Goal: Contribute content: Add original content to the website for others to see

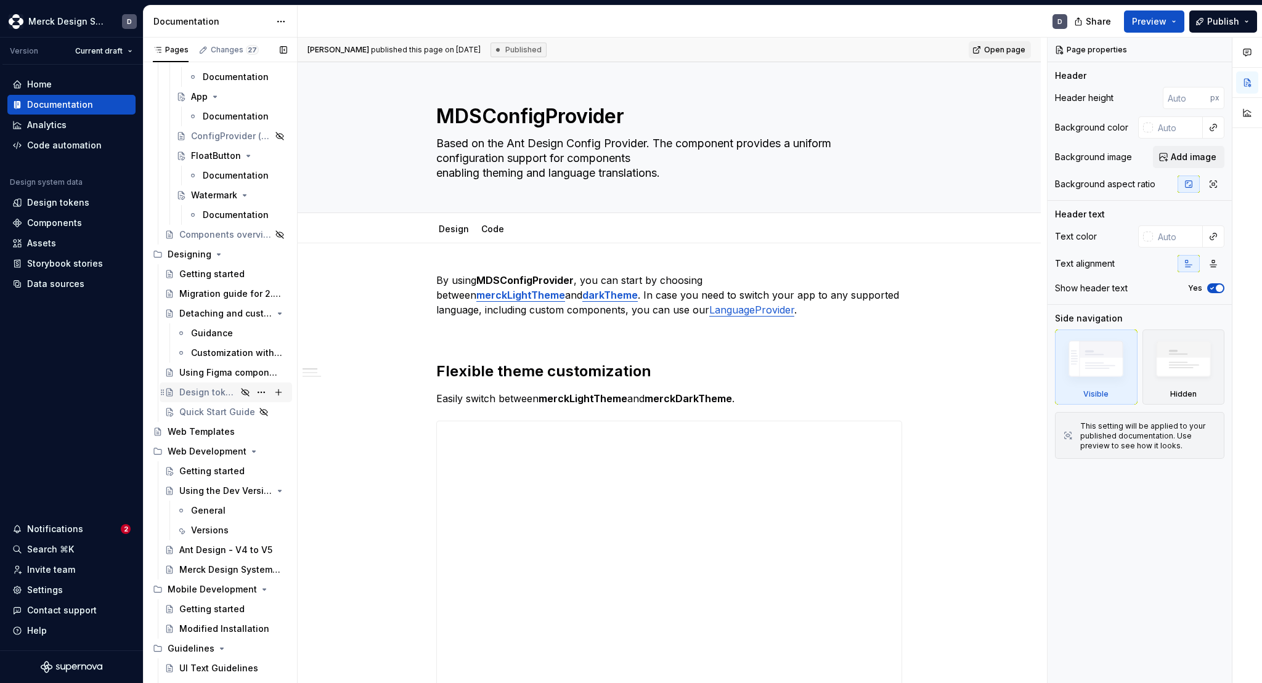
scroll to position [4767, 0]
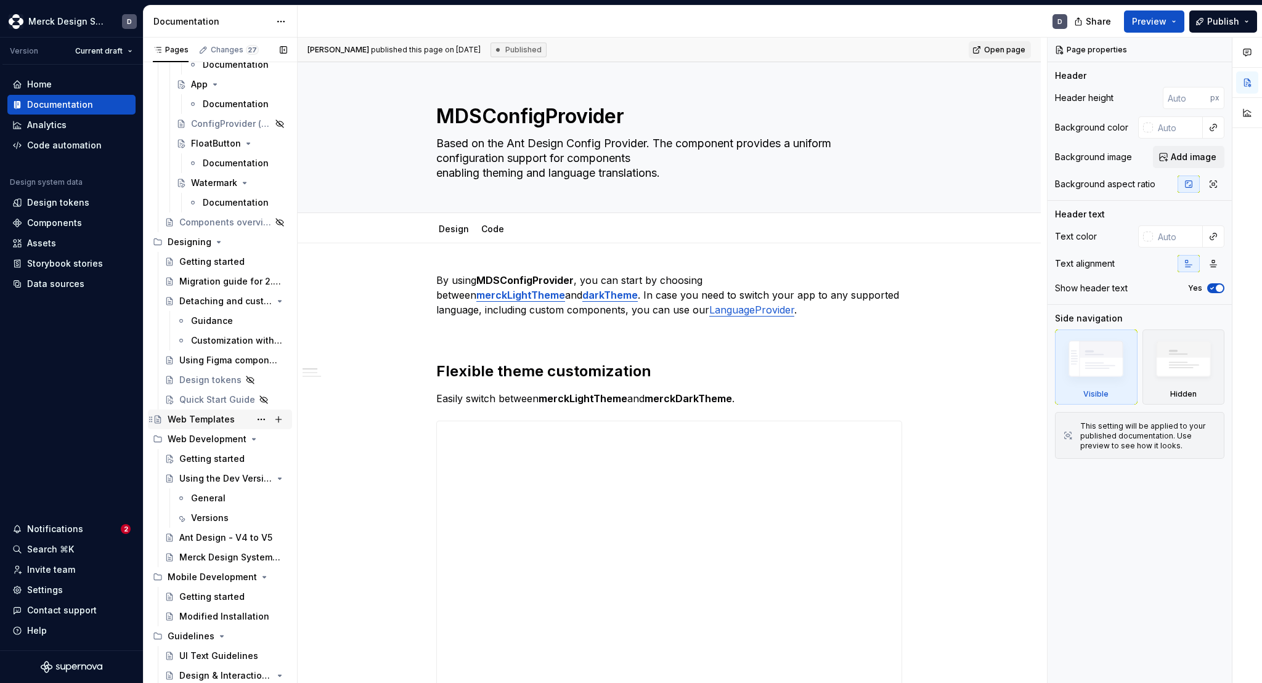
click at [202, 416] on div "Web Templates" at bounding box center [201, 419] width 67 height 12
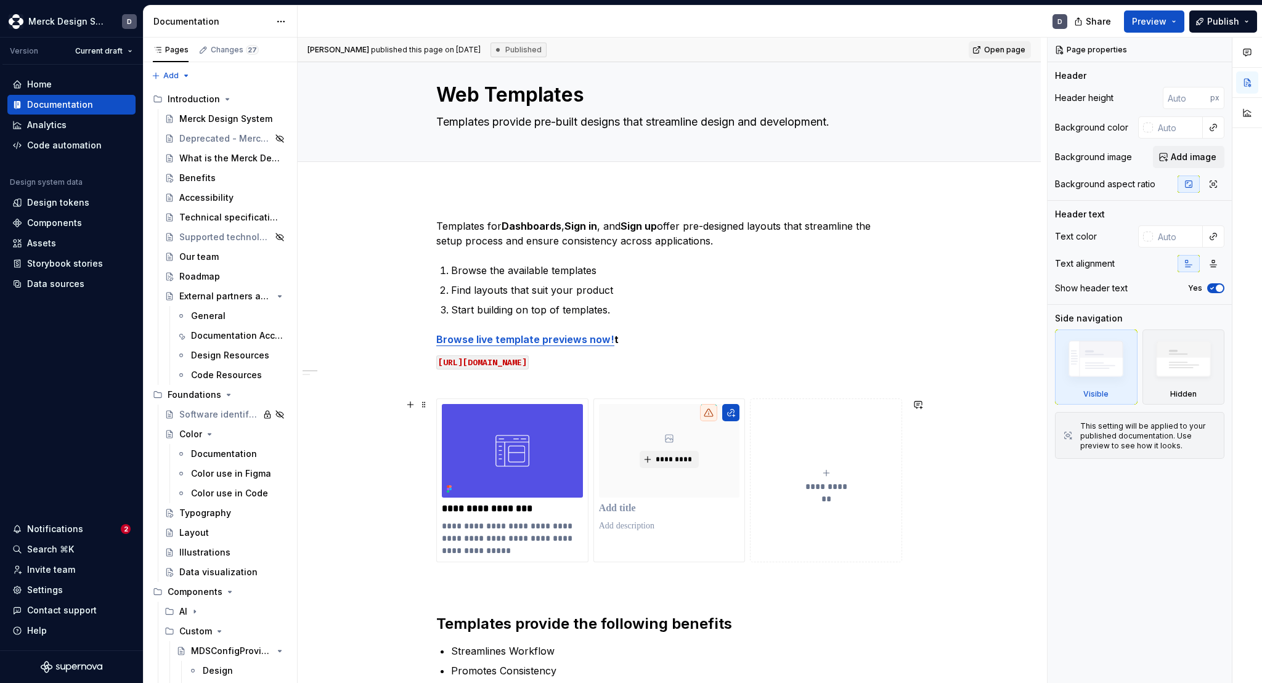
scroll to position [24, 0]
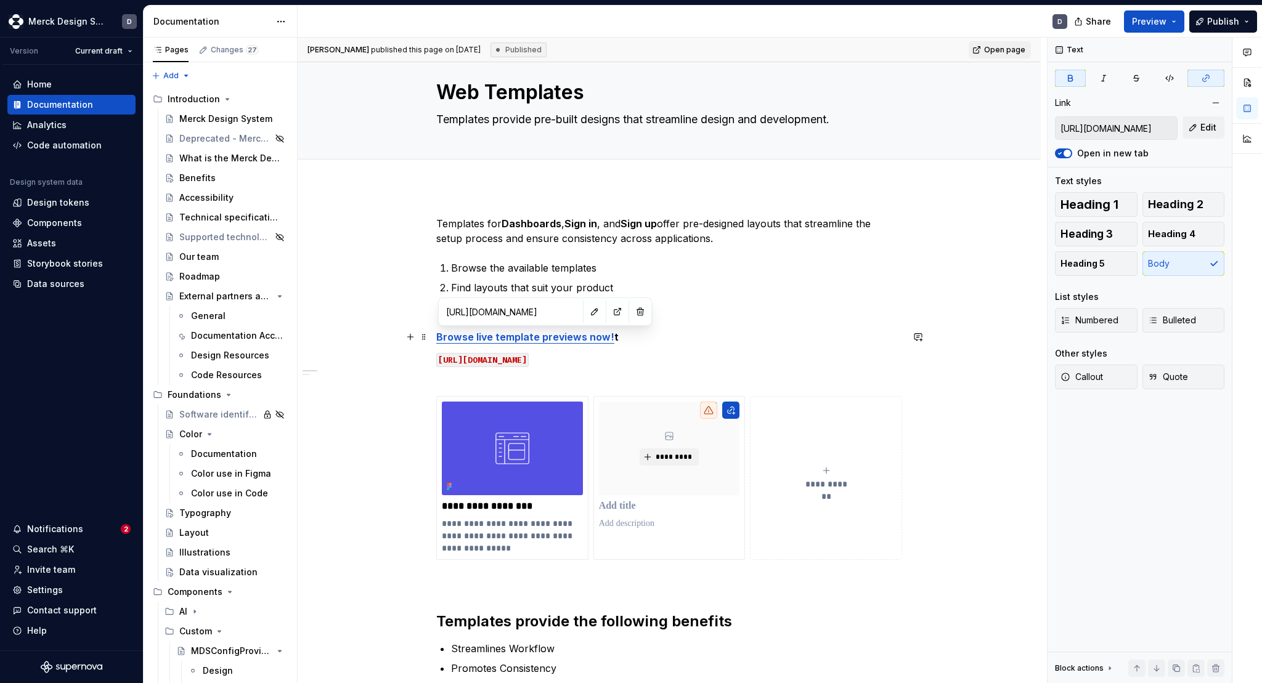
click at [531, 336] on strong "Browse live template previews now!" at bounding box center [525, 337] width 178 height 12
click at [493, 317] on input "[URL][DOMAIN_NAME]" at bounding box center [510, 312] width 139 height 22
type textarea "*"
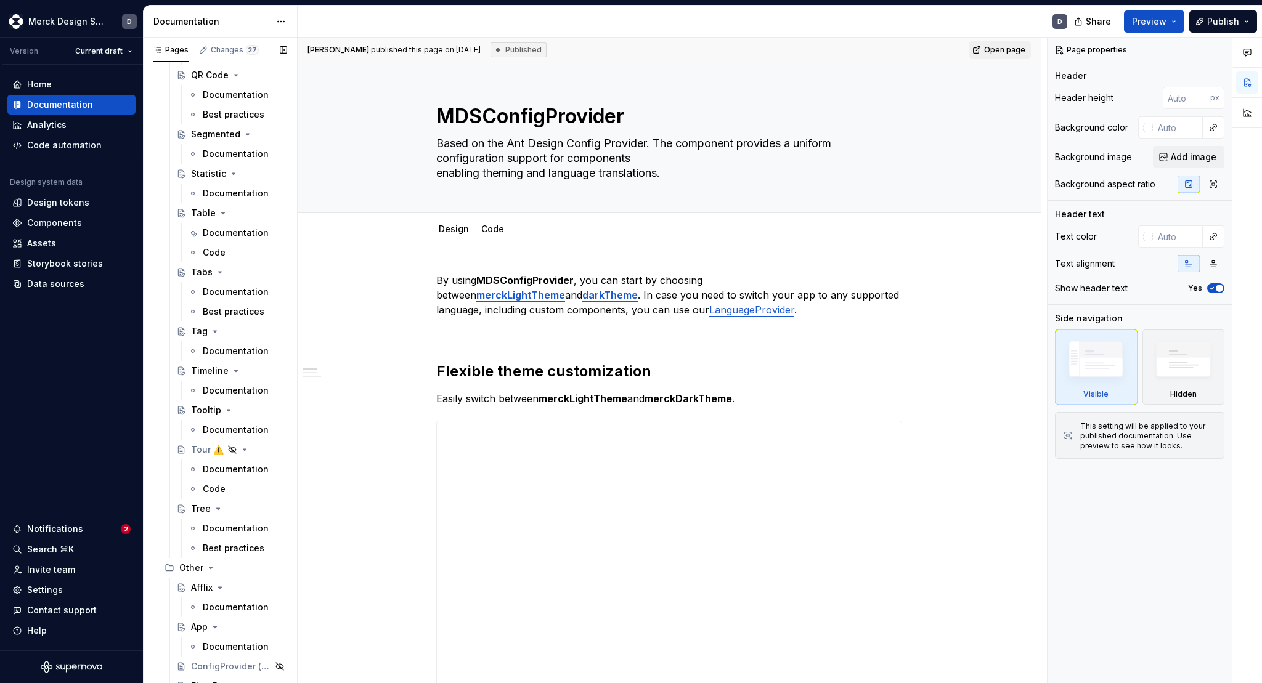
scroll to position [4823, 0]
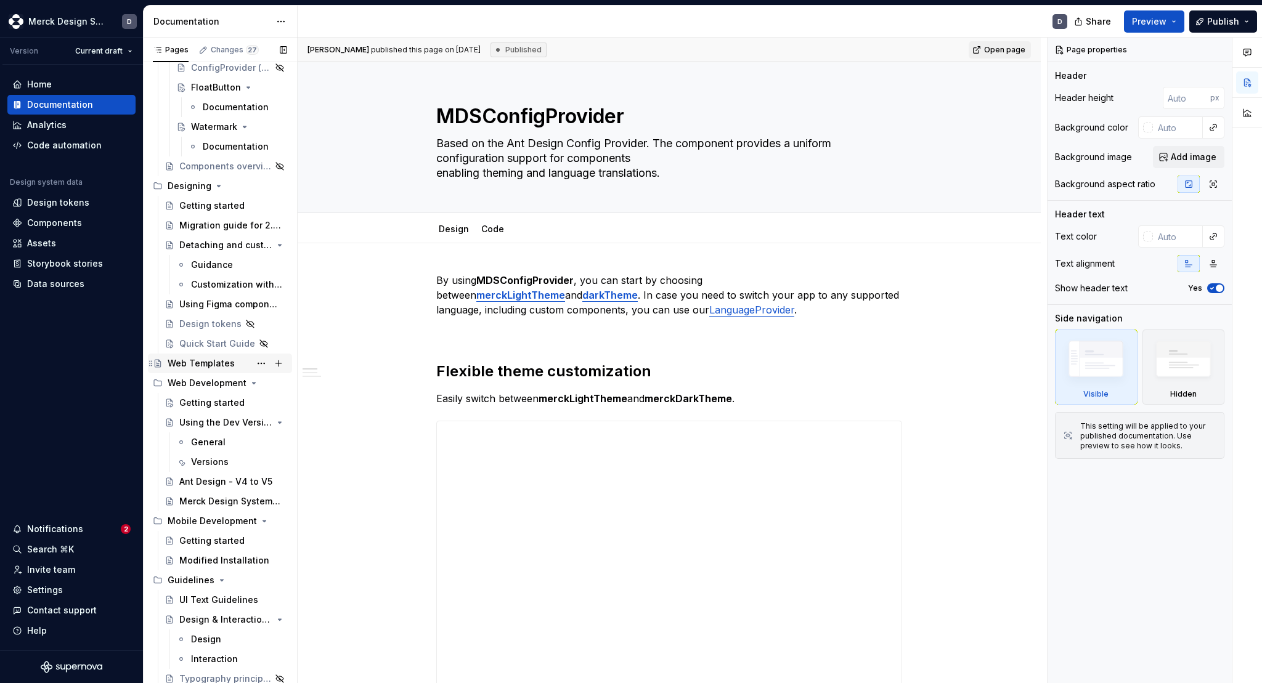
click at [210, 361] on div "Web Templates" at bounding box center [201, 363] width 67 height 12
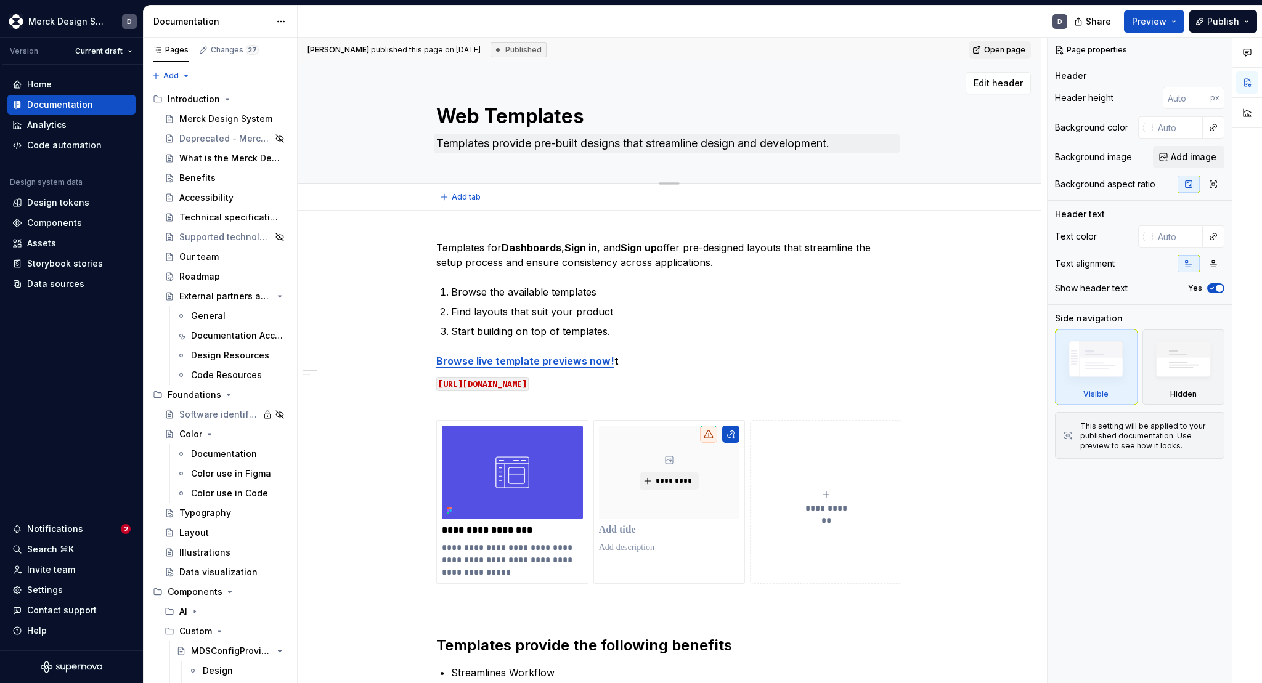
type textarea "*"
click at [469, 195] on span "Add tab" at bounding box center [466, 197] width 29 height 10
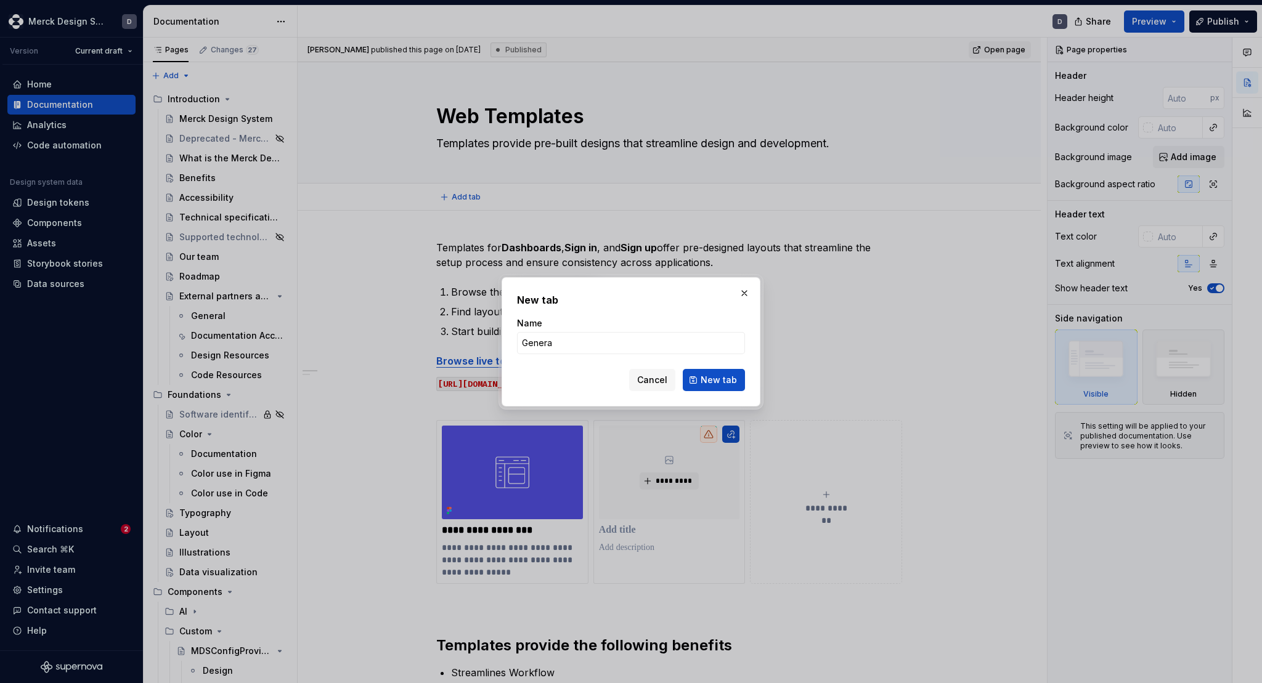
type input "General"
click button "New tab" at bounding box center [714, 380] width 62 height 22
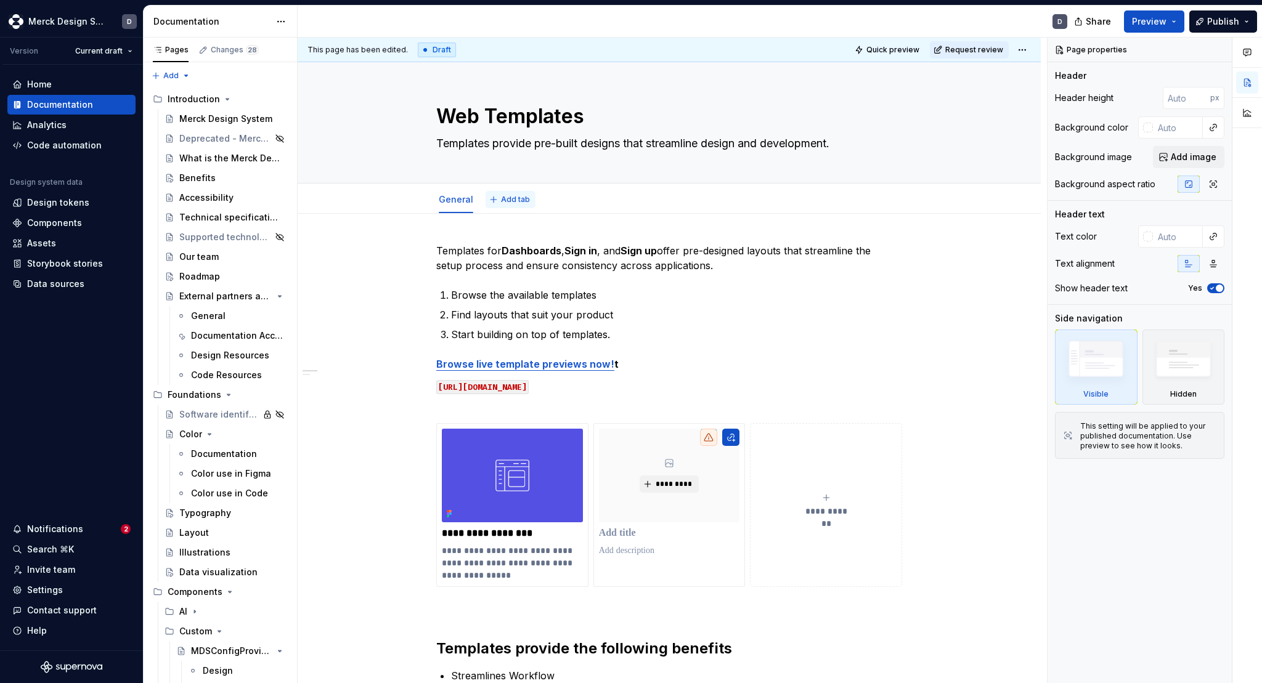
click at [523, 201] on span "Add tab" at bounding box center [515, 200] width 29 height 10
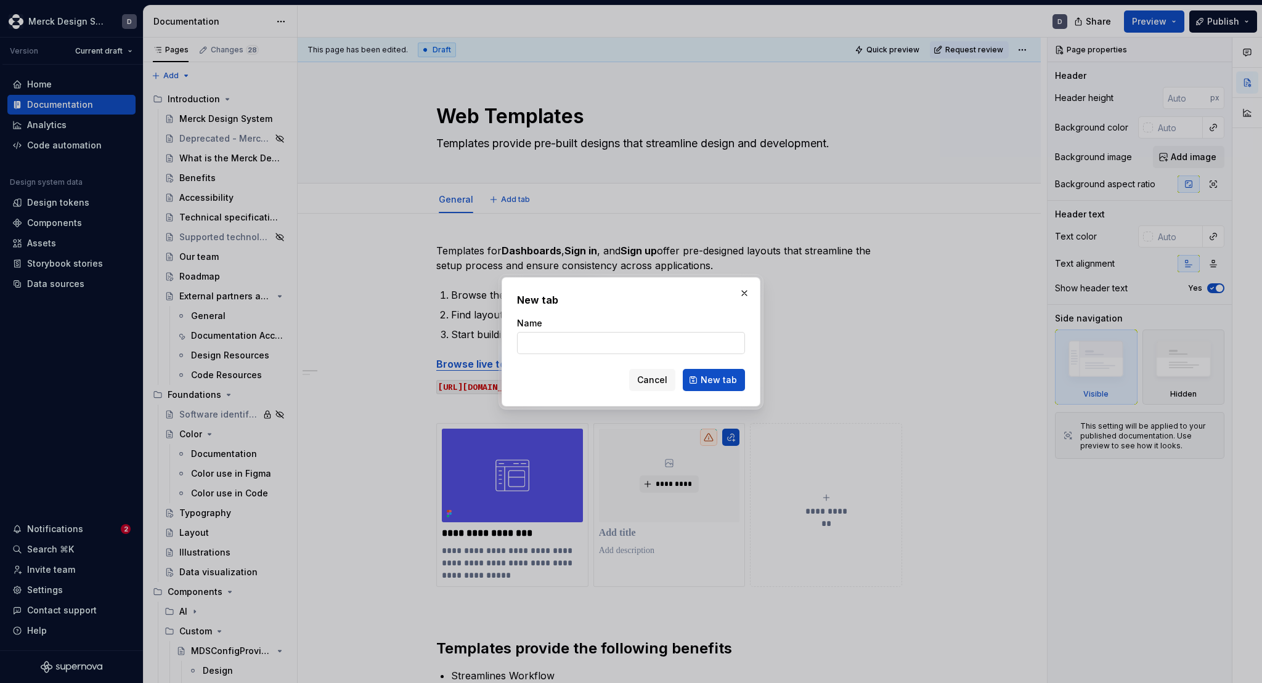
type textarea "*"
type input "Preview"
click at [707, 378] on span "New tab" at bounding box center [719, 380] width 36 height 12
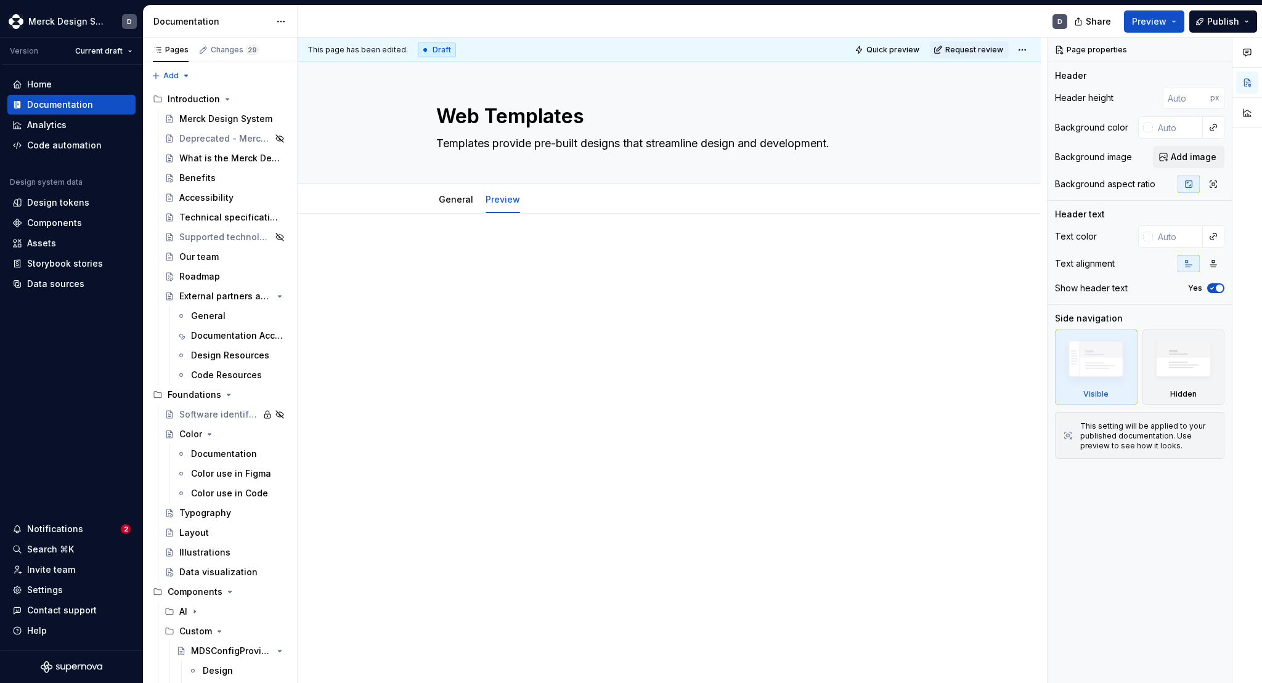
type textarea "*"
click at [527, 215] on div at bounding box center [669, 362] width 743 height 296
click at [451, 250] on p at bounding box center [669, 250] width 466 height 15
click at [453, 336] on div "This page has been edited. Draft Quick preview Request review Web Templates Tem…" at bounding box center [672, 361] width 749 height 646
click at [456, 256] on p at bounding box center [669, 250] width 466 height 15
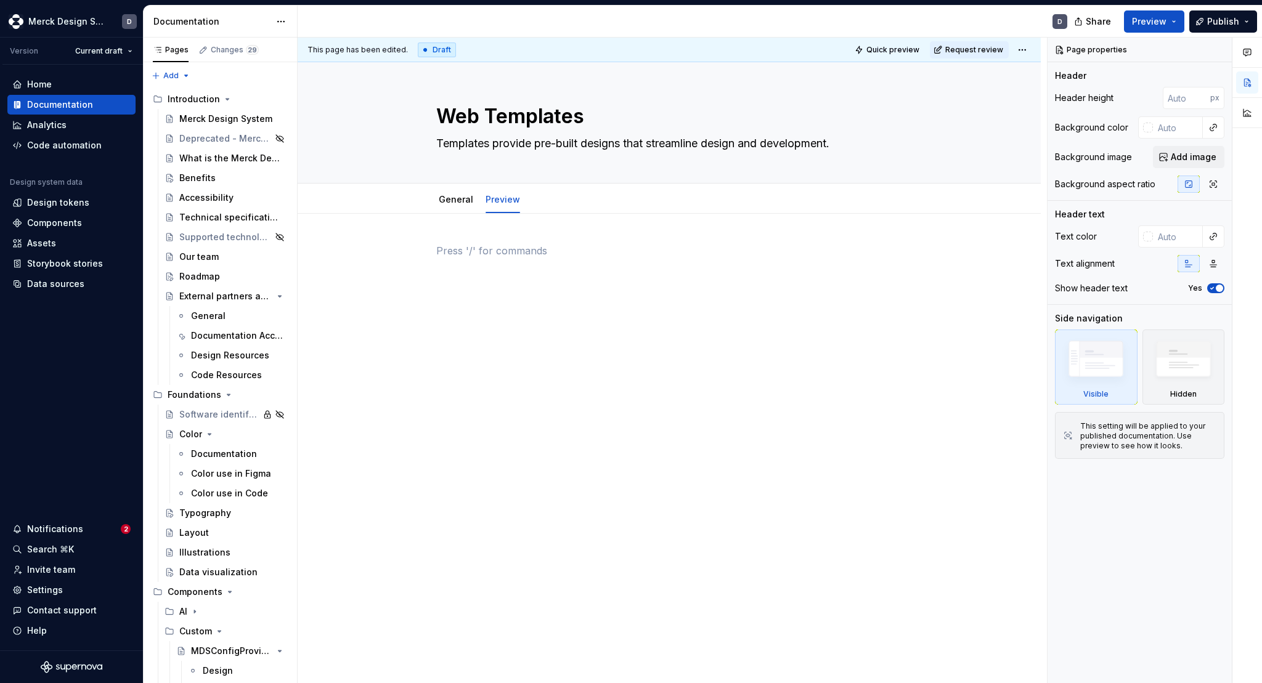
click at [436, 258] on div at bounding box center [669, 362] width 743 height 296
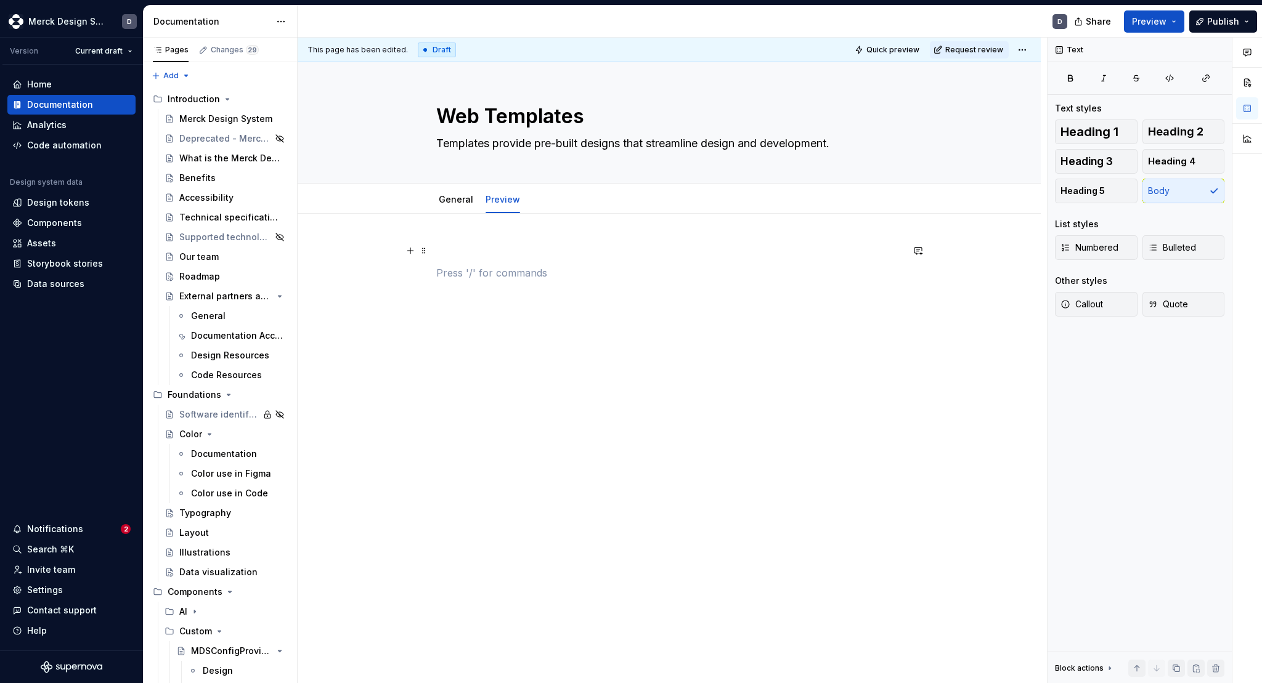
click at [411, 251] on button "button" at bounding box center [410, 250] width 17 height 17
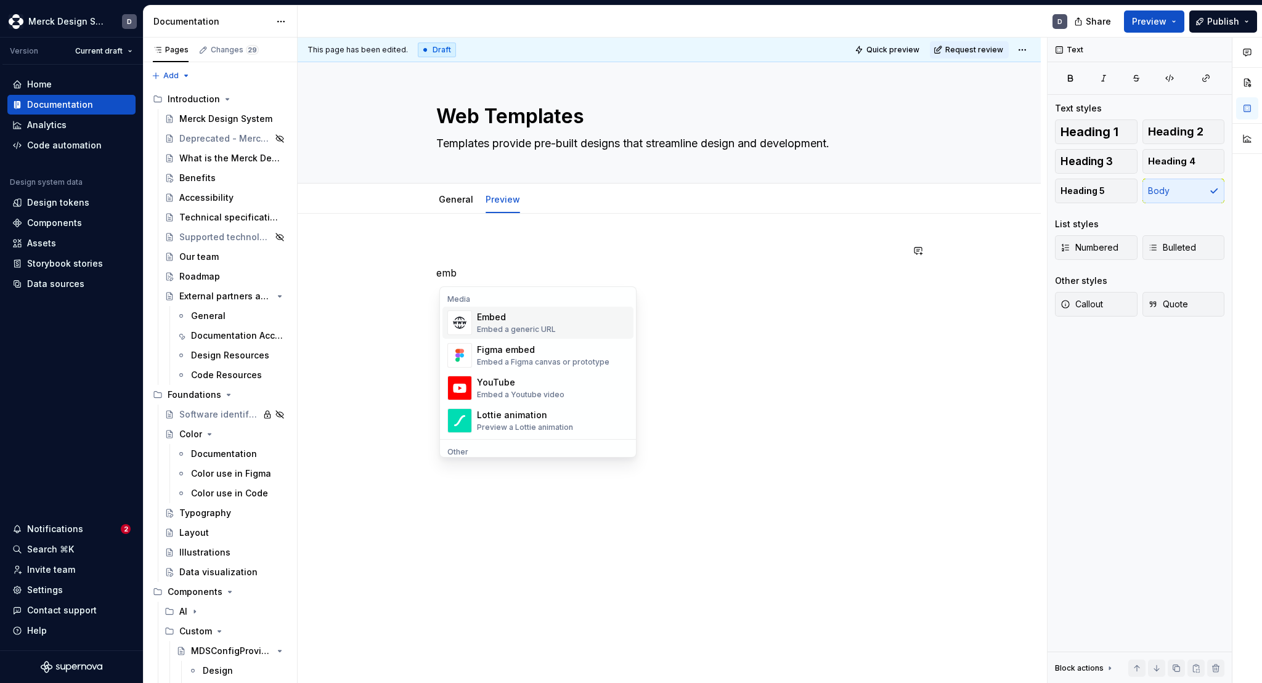
click at [528, 323] on div "Embed Embed a generic URL" at bounding box center [516, 322] width 79 height 23
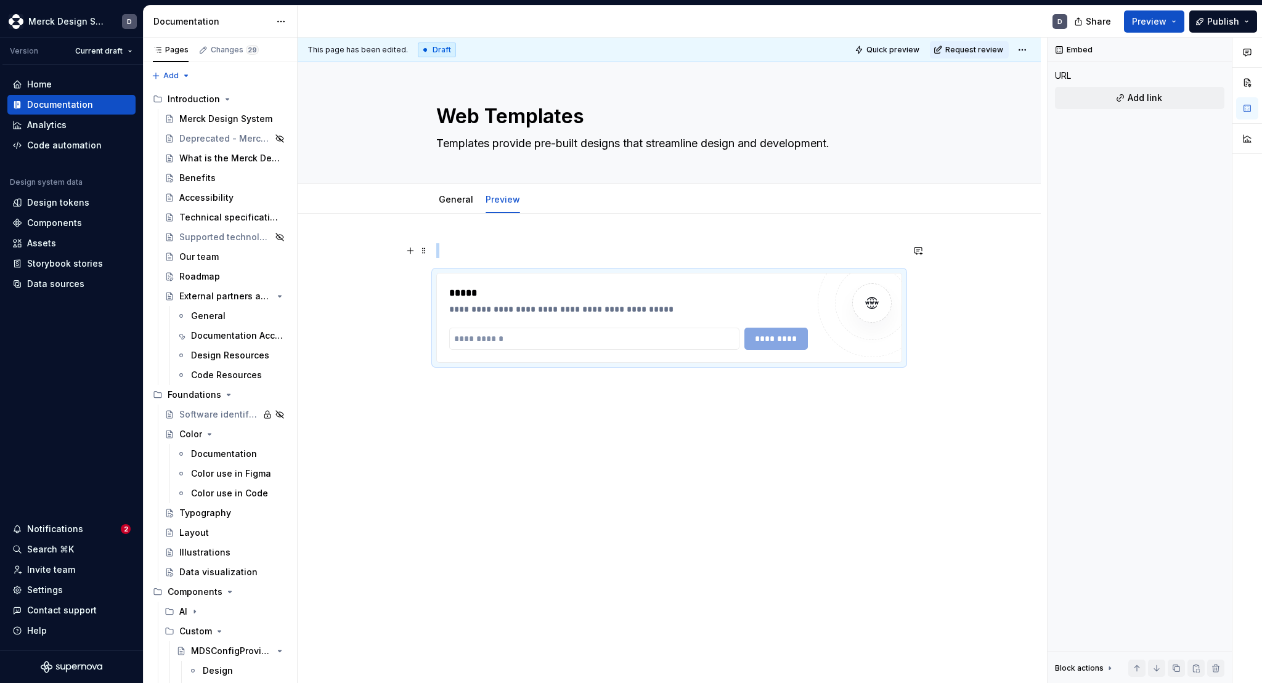
click at [767, 249] on p at bounding box center [669, 250] width 466 height 15
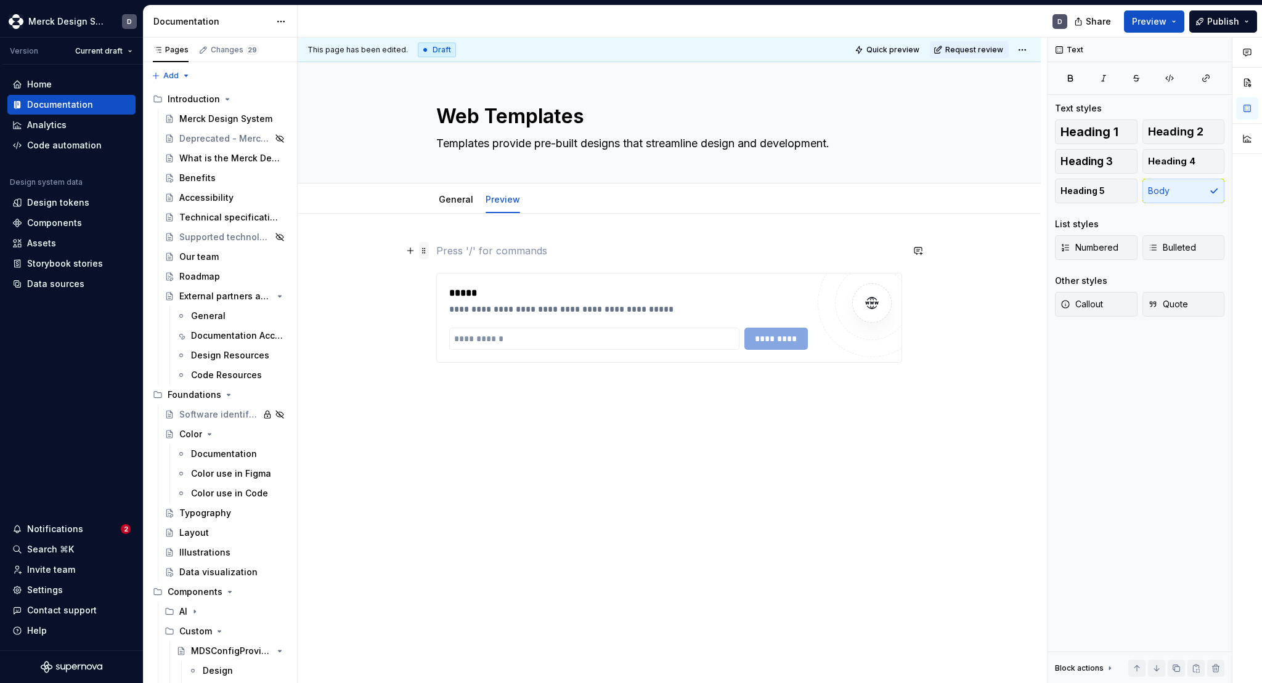
click at [425, 255] on span at bounding box center [424, 250] width 10 height 17
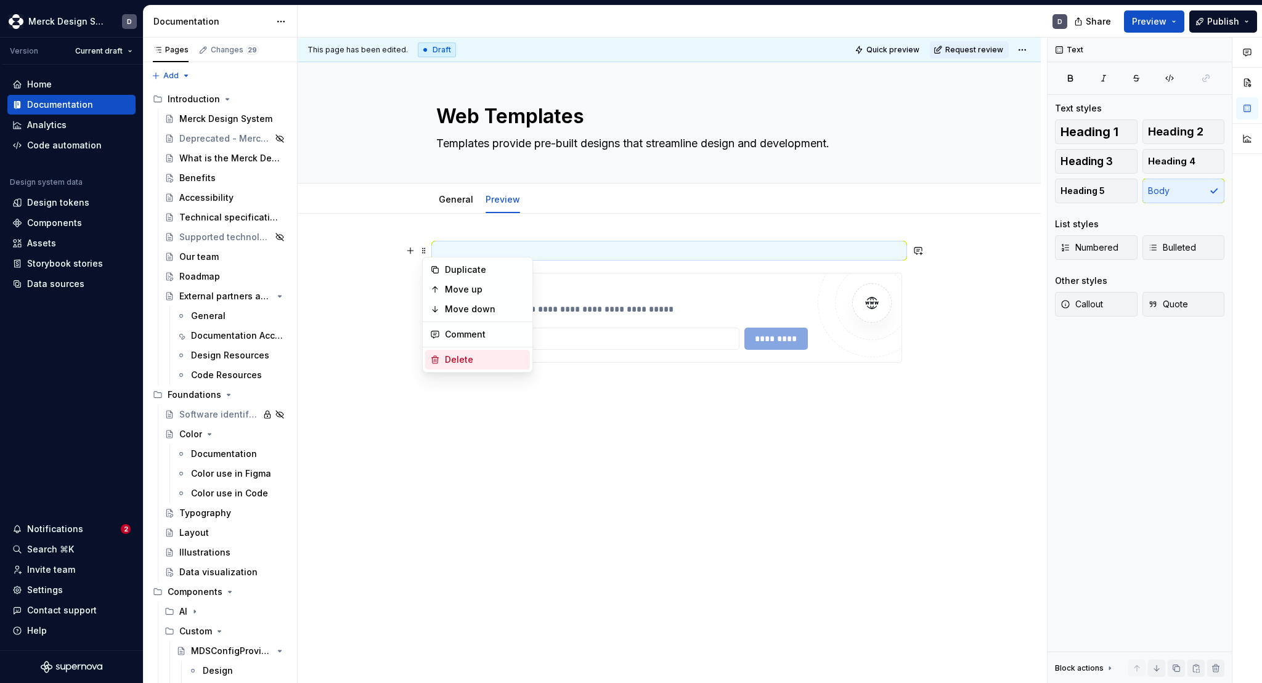
click at [458, 362] on div "Delete" at bounding box center [485, 360] width 80 height 12
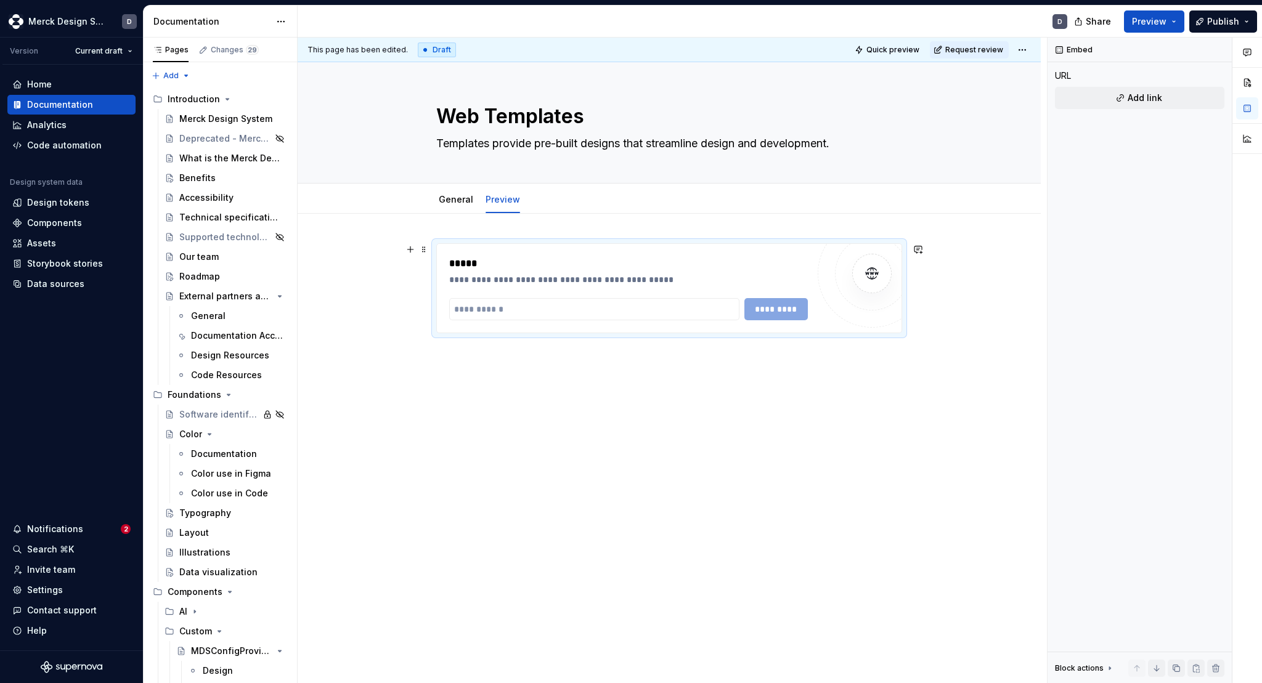
click at [624, 280] on div "**********" at bounding box center [628, 280] width 359 height 12
type textarea "*"
paste input "**********"
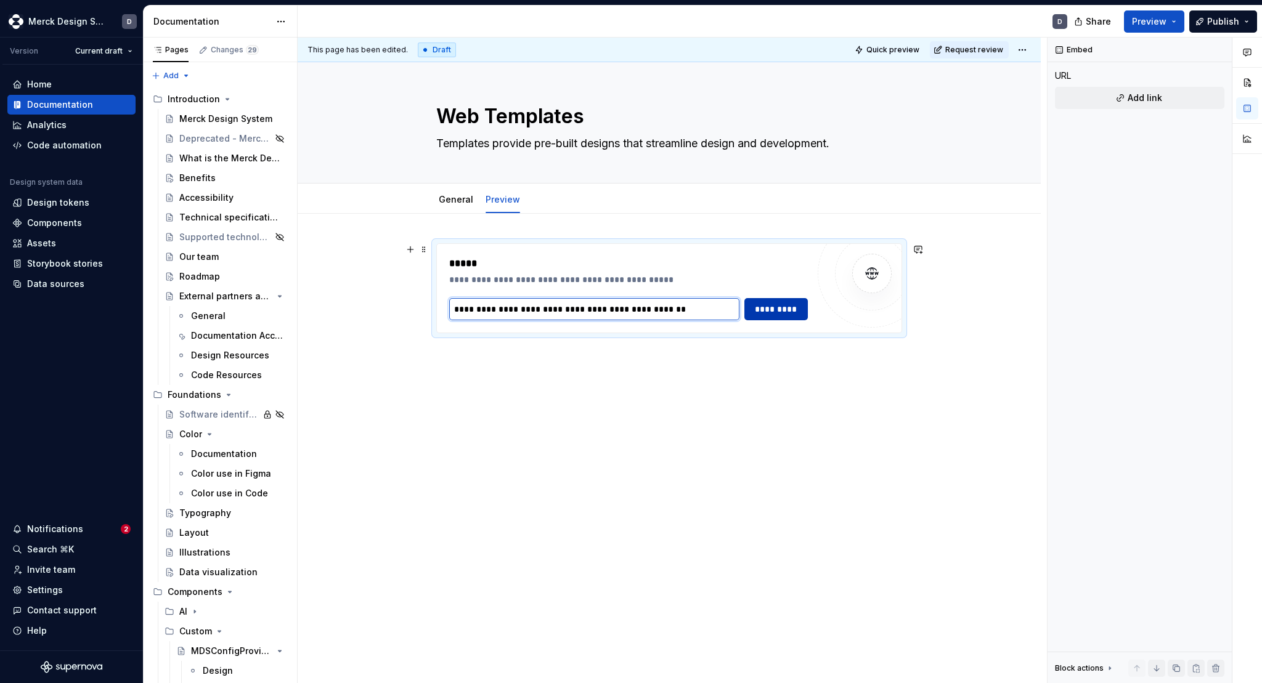
type input "**********"
click at [778, 314] on span "*********" at bounding box center [775, 309] width 47 height 12
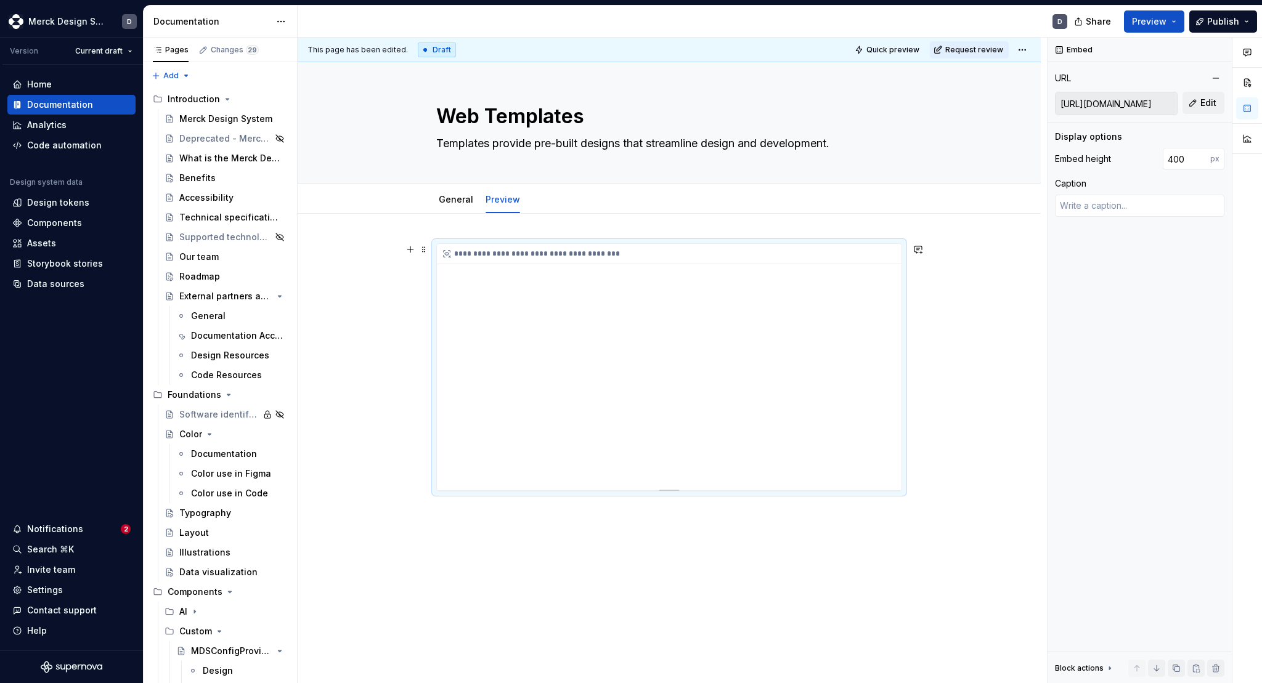
click at [763, 372] on div "**********" at bounding box center [669, 367] width 465 height 246
type textarea "*"
click at [1173, 161] on input "400" at bounding box center [1186, 159] width 47 height 22
type input "10000"
type textarea "*"
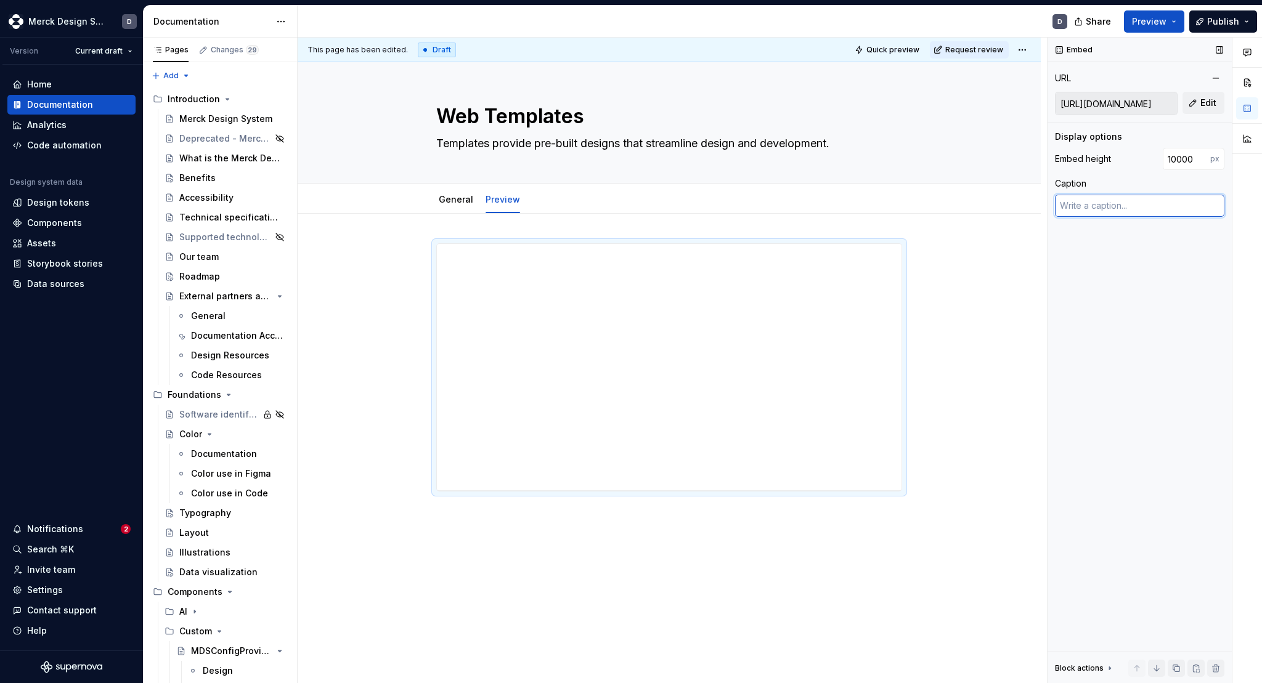
type input "2000"
type textarea "*"
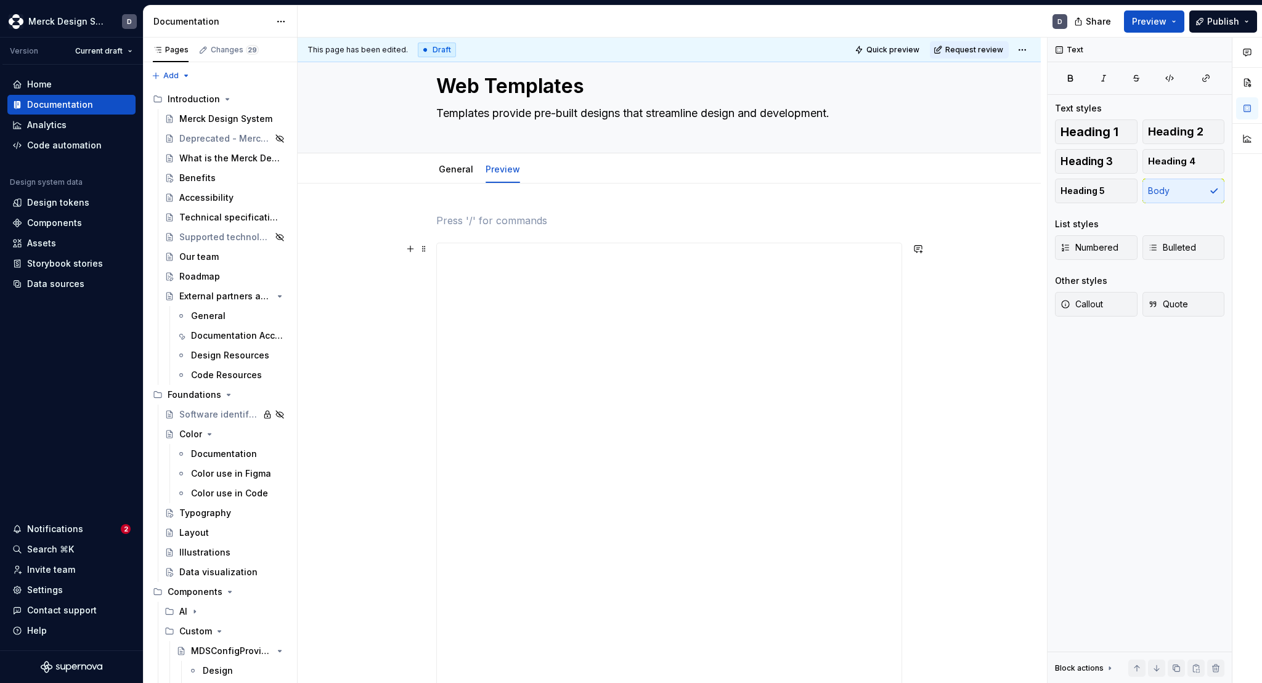
scroll to position [26, 0]
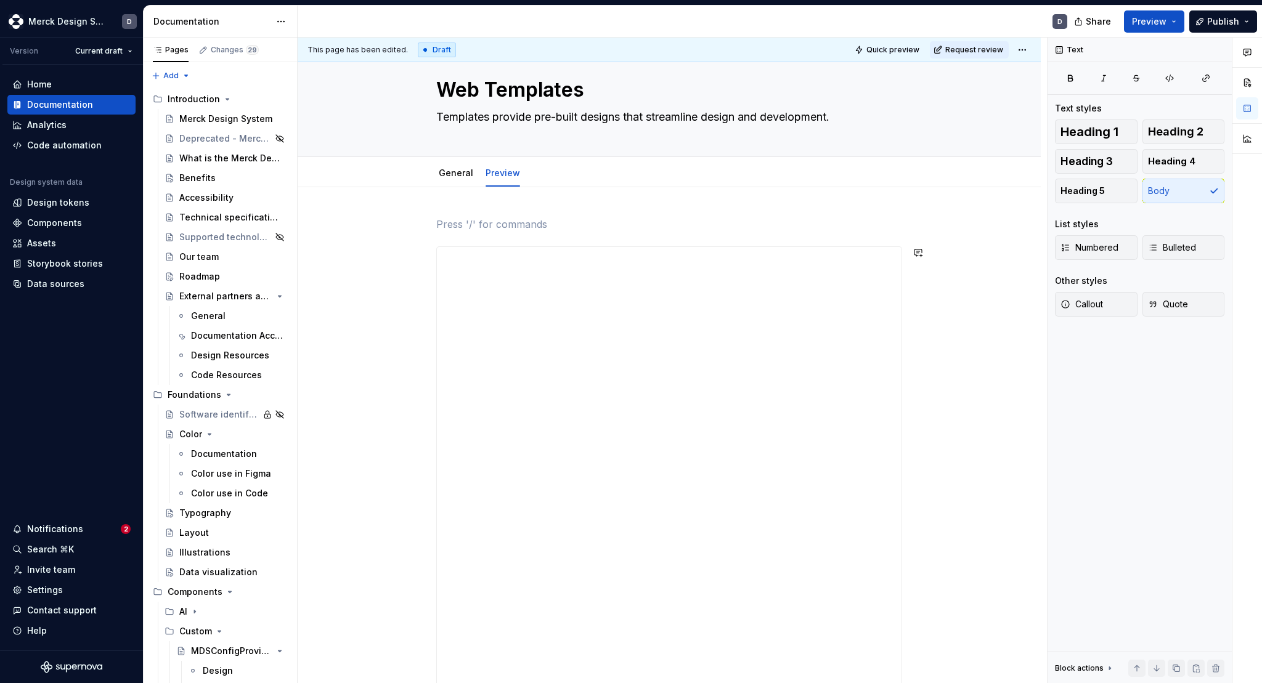
click at [456, 219] on p at bounding box center [669, 224] width 466 height 15
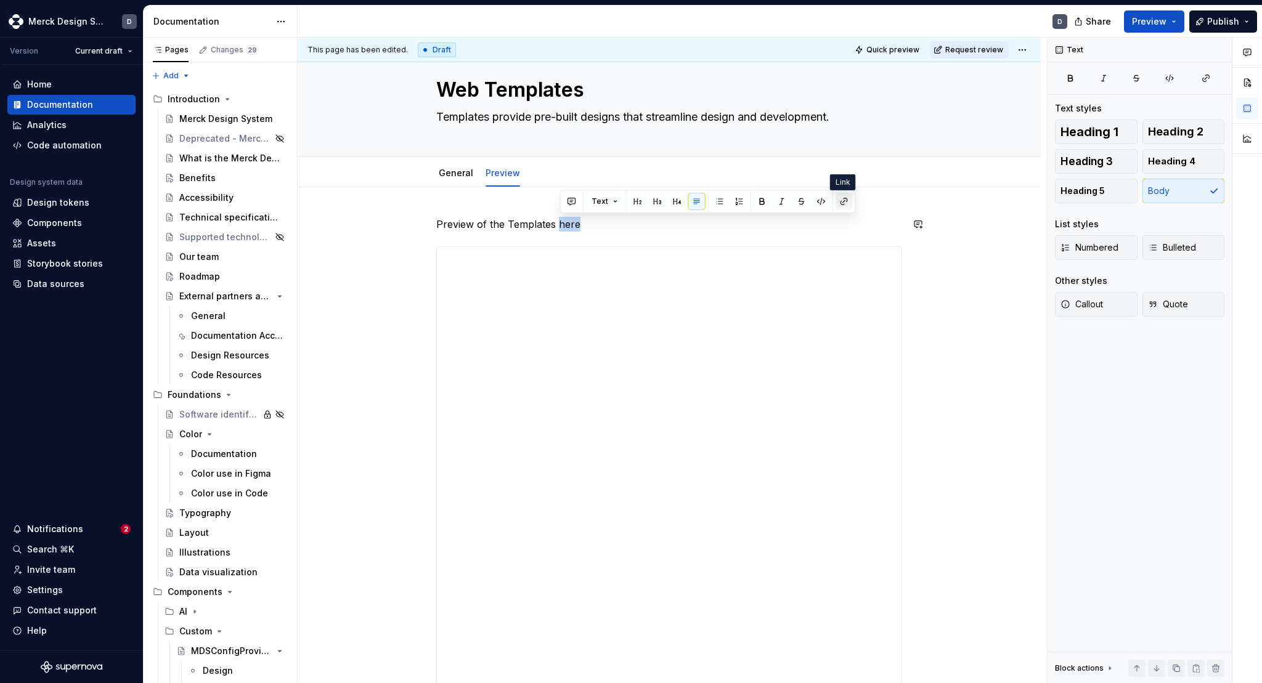
click at [842, 200] on button "button" at bounding box center [844, 201] width 17 height 17
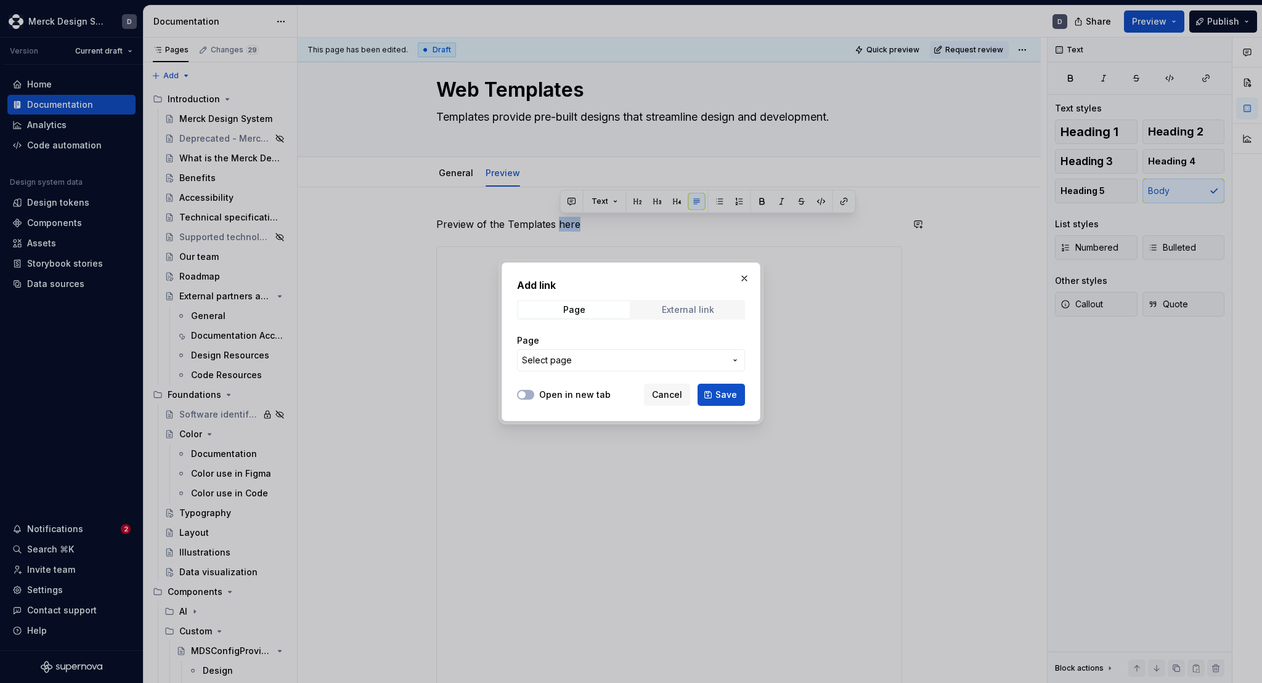
click at [659, 307] on span "External link" at bounding box center [688, 309] width 112 height 17
click at [590, 363] on input "URL" at bounding box center [631, 360] width 228 height 22
paste input "https://mds-templates.d2rsx3d21bv6me.amplifyapp.com/"
type input "https://mds-templates.d2rsx3d21bv6me.amplifyapp.com/"
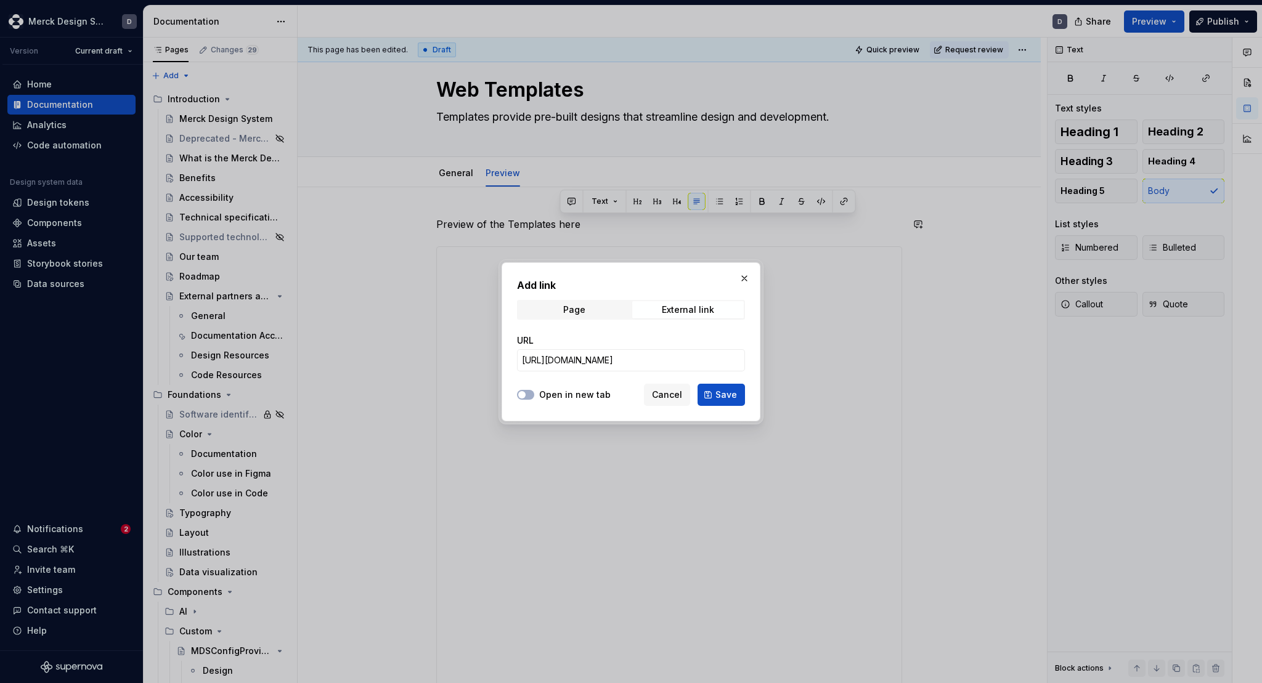
scroll to position [0, 0]
click at [545, 395] on label "Open in new tab" at bounding box center [574, 395] width 71 height 12
click at [534, 395] on button "Open in new tab" at bounding box center [525, 395] width 17 height 10
click at [744, 399] on button "Save" at bounding box center [721, 395] width 47 height 22
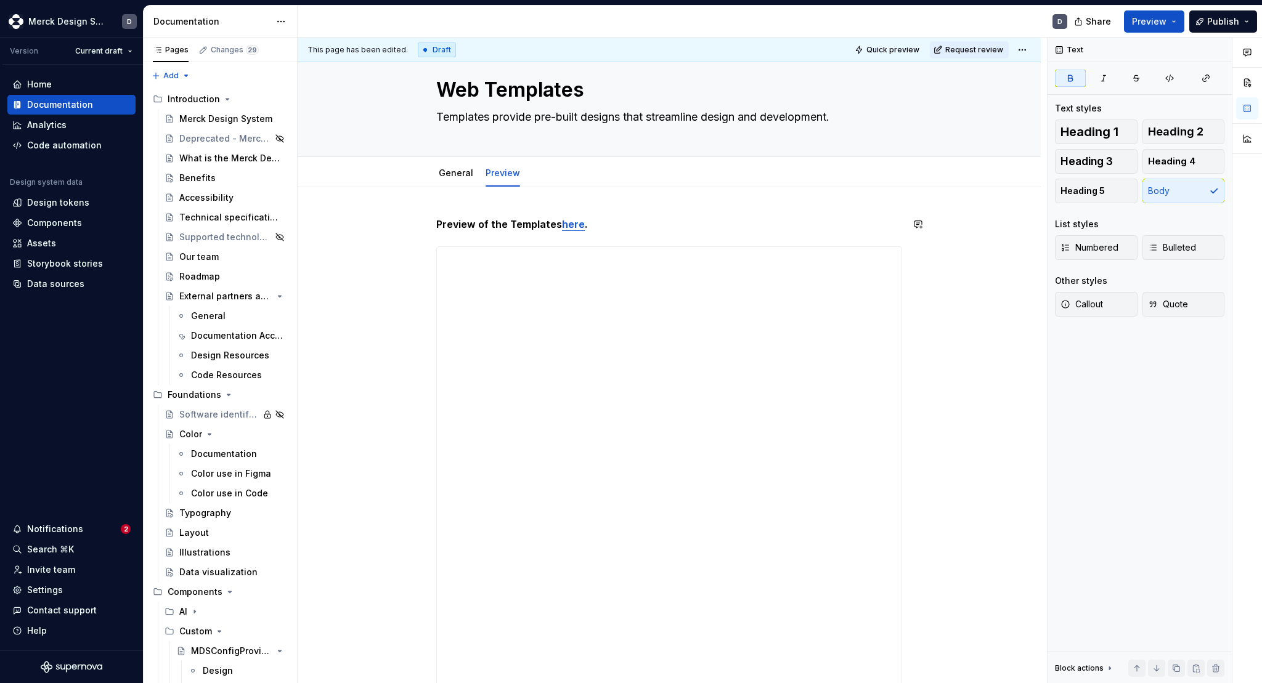
click at [668, 217] on p "Preview of the Templates here ." at bounding box center [669, 224] width 466 height 15
click at [1142, 22] on span "Preview" at bounding box center [1149, 21] width 35 height 12
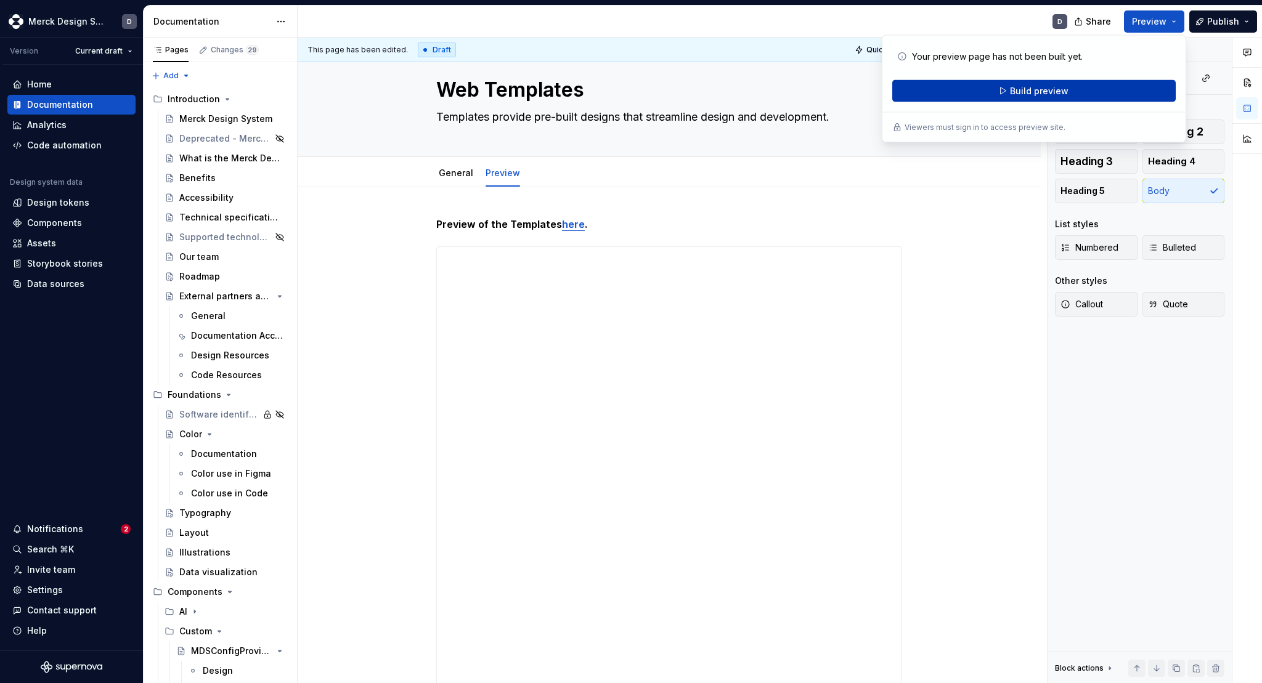
click at [1035, 94] on span "Build preview" at bounding box center [1039, 91] width 59 height 12
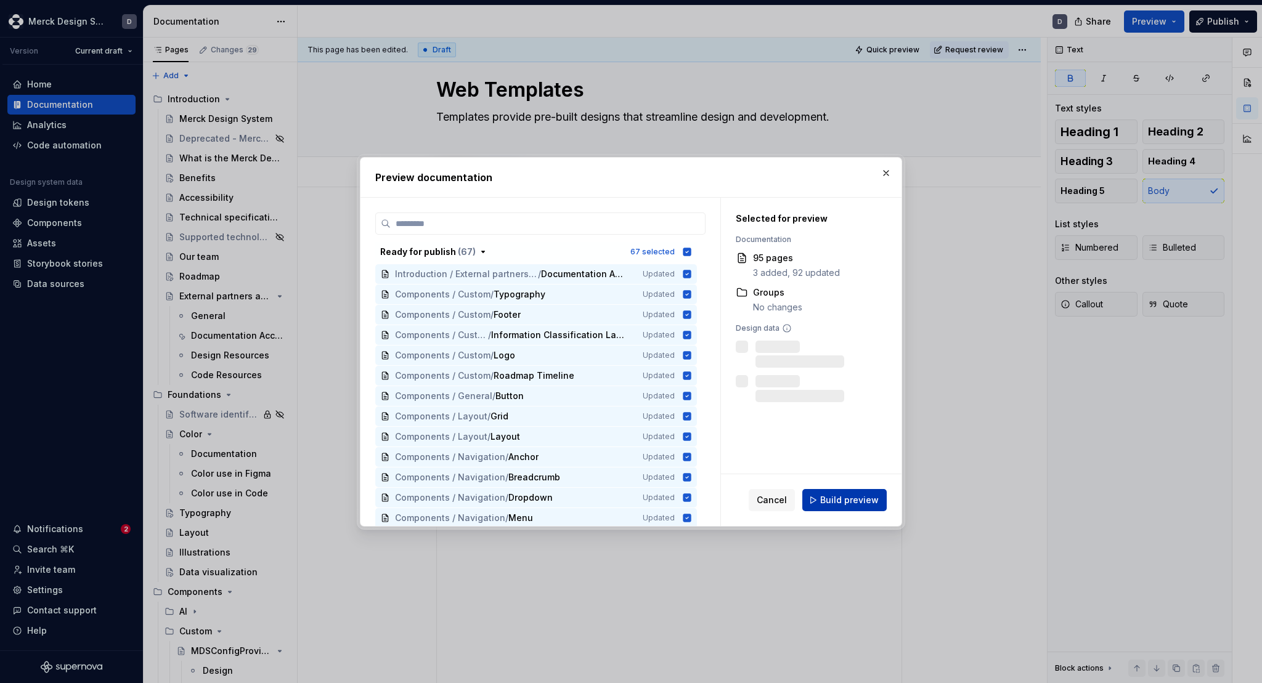
click at [844, 505] on span "Build preview" at bounding box center [849, 500] width 59 height 12
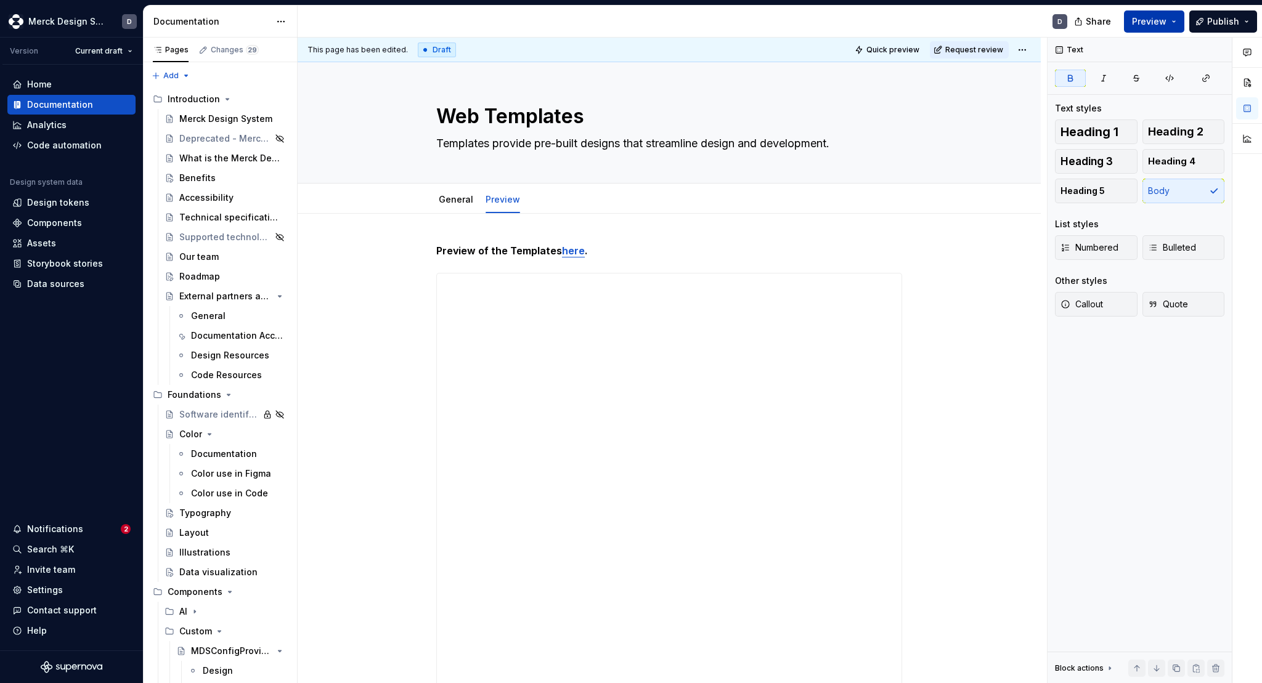
click at [1167, 20] on span "Preview" at bounding box center [1149, 21] width 35 height 12
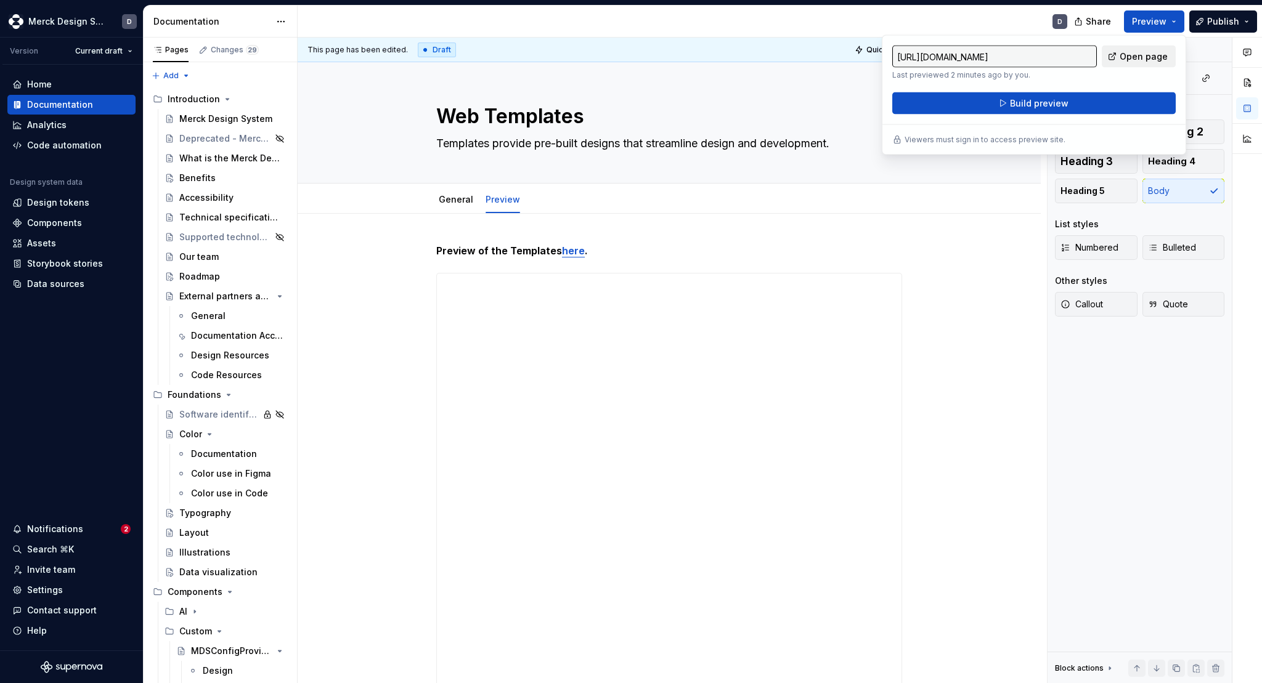
click at [1136, 60] on span "Open page" at bounding box center [1144, 57] width 48 height 12
type textarea "*"
